Goal: Check status: Check status

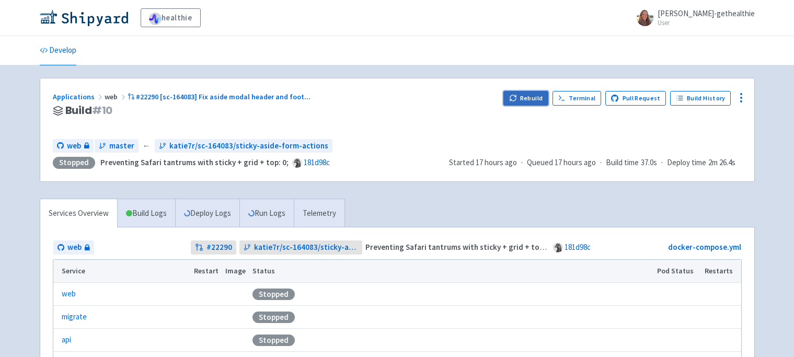
click at [536, 95] on button "Rebuild" at bounding box center [525, 98] width 45 height 15
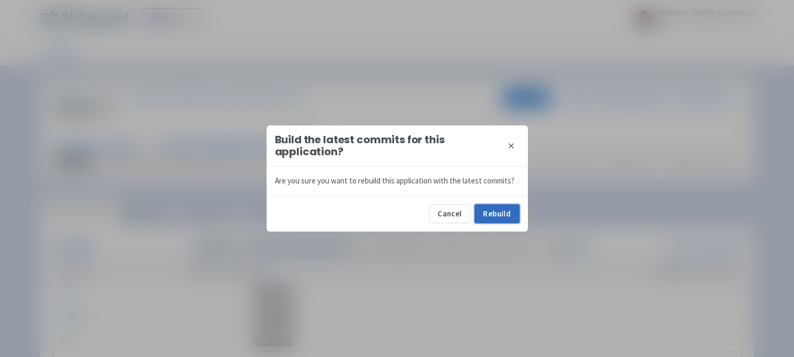
click at [503, 211] on button "Rebuild" at bounding box center [496, 213] width 45 height 19
